Goal: Information Seeking & Learning: Learn about a topic

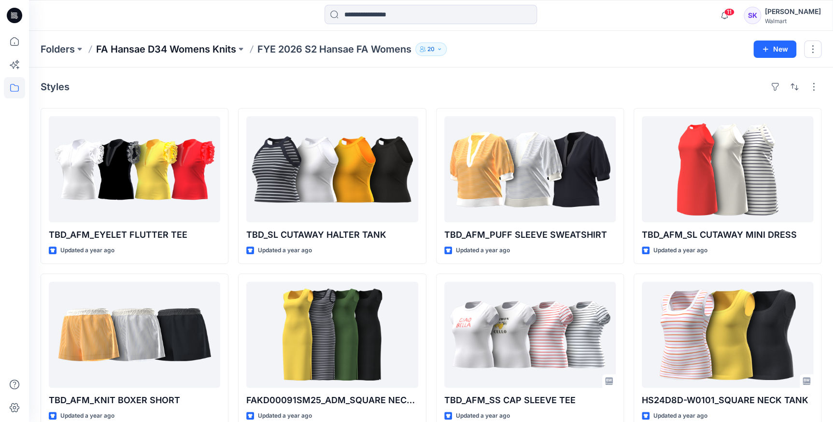
click at [155, 46] on p "FA Hansae D34 Womens Knits" at bounding box center [166, 49] width 140 height 14
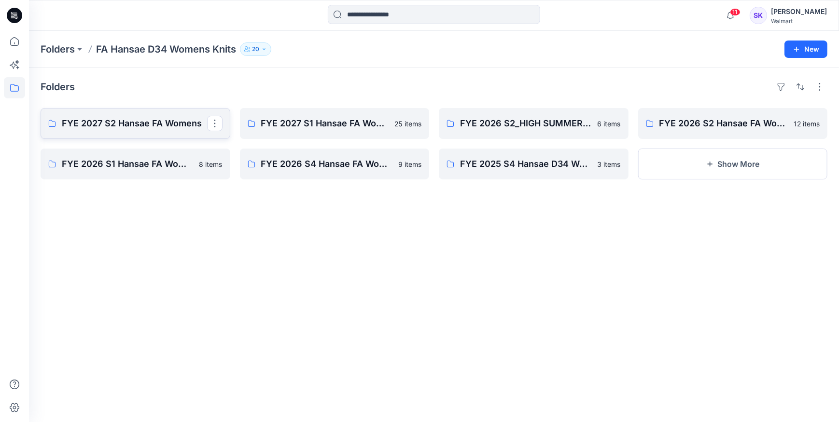
click at [147, 130] on link "FYE 2027 S2 Hansae FA Womens" at bounding box center [136, 123] width 190 height 31
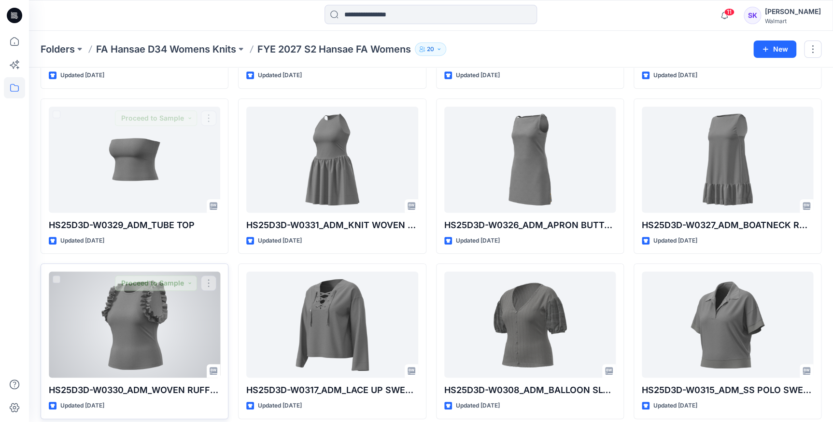
scroll to position [218, 0]
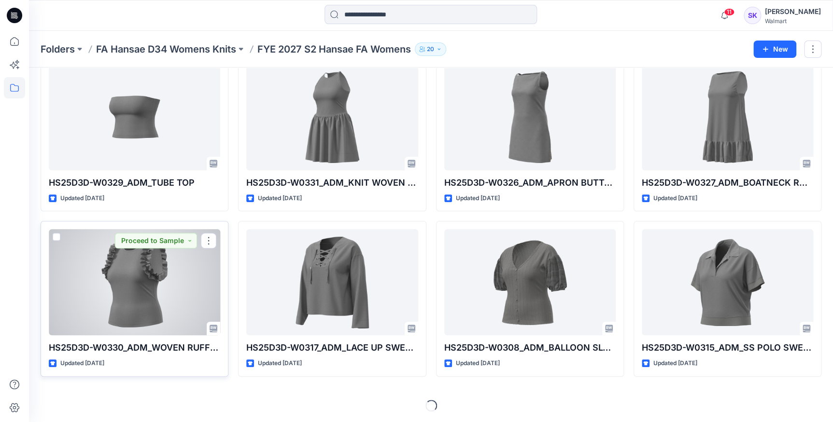
click at [163, 264] on div at bounding box center [134, 282] width 171 height 106
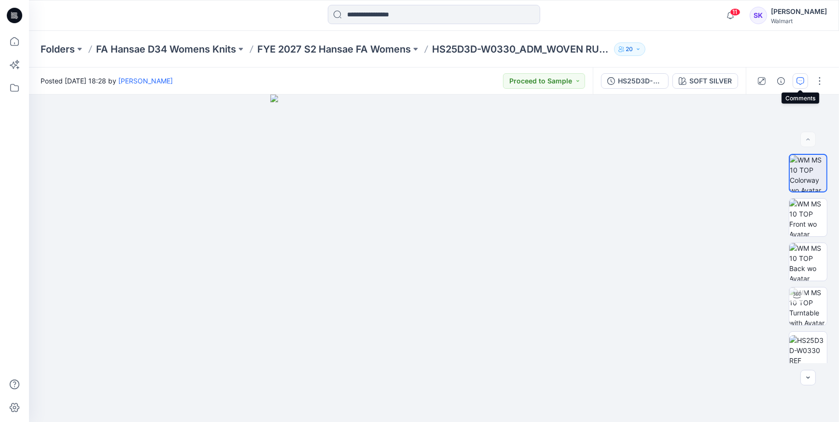
click at [796, 82] on icon "button" at bounding box center [800, 81] width 8 height 8
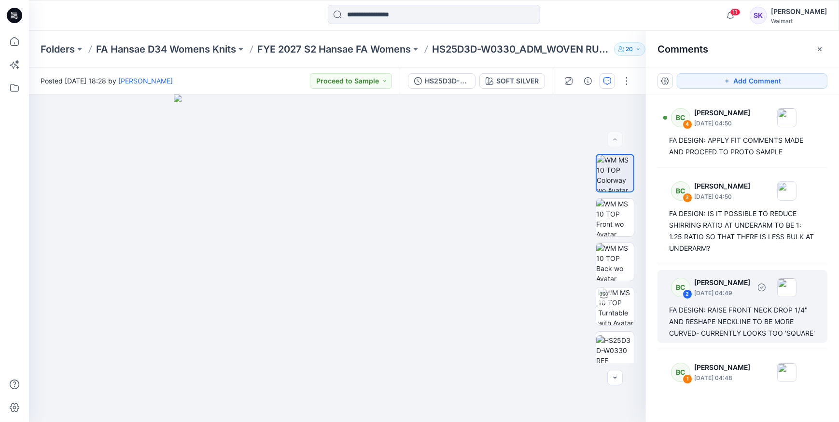
scroll to position [36, 0]
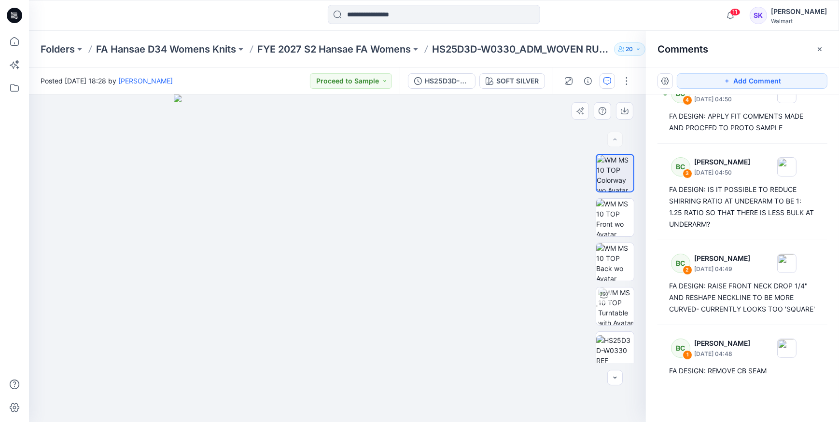
click at [339, 369] on img at bounding box center [338, 259] width 328 height 328
click at [204, 363] on img at bounding box center [338, 259] width 328 height 328
